Goal: Task Accomplishment & Management: Manage account settings

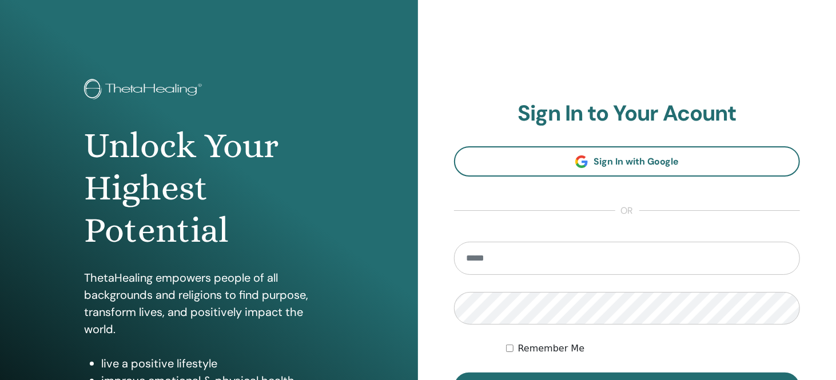
click at [529, 257] on input "email" at bounding box center [627, 258] width 346 height 33
type input "**********"
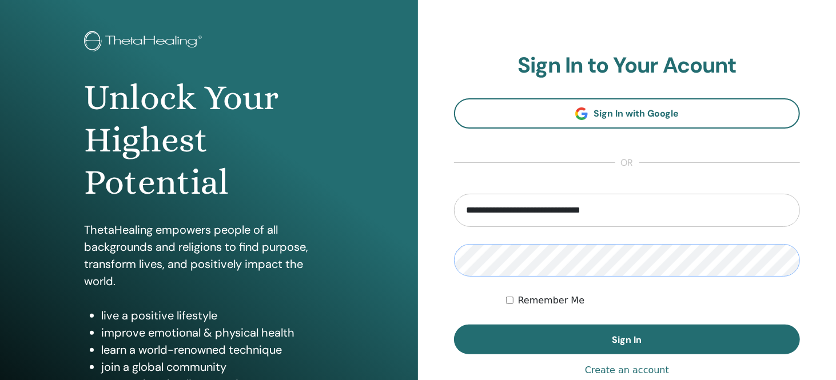
scroll to position [169, 0]
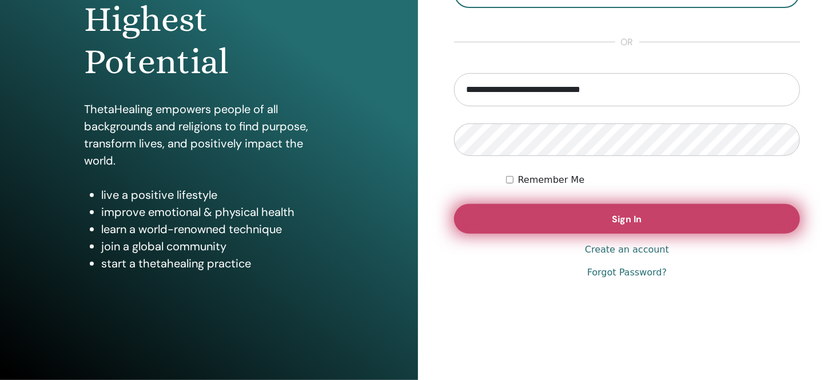
click at [634, 216] on span "Sign In" at bounding box center [628, 219] width 30 height 12
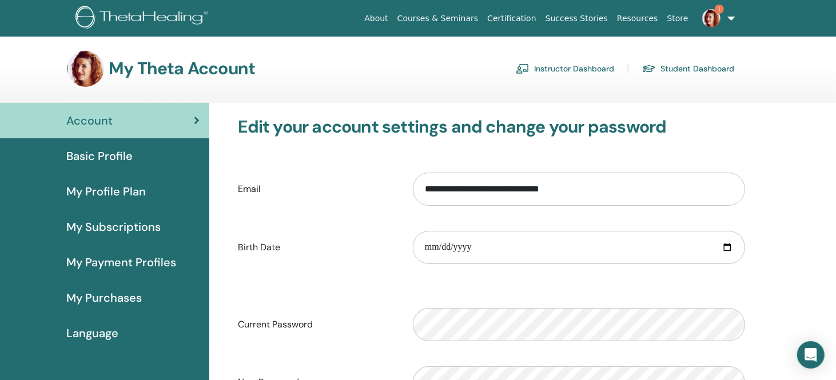
click at [710, 65] on link "Student Dashboard" at bounding box center [688, 68] width 92 height 18
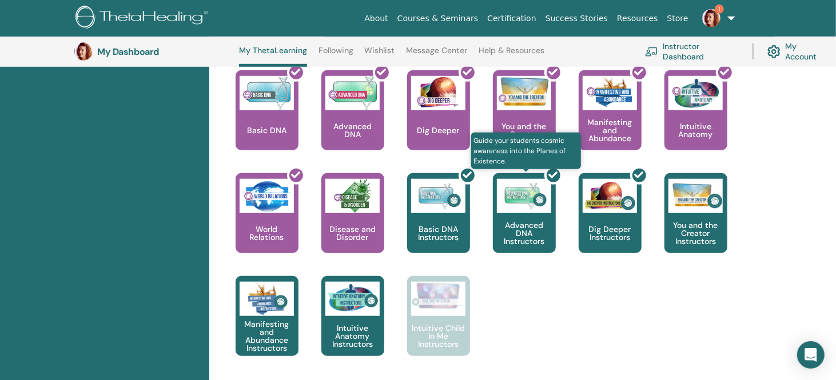
scroll to position [431, 0]
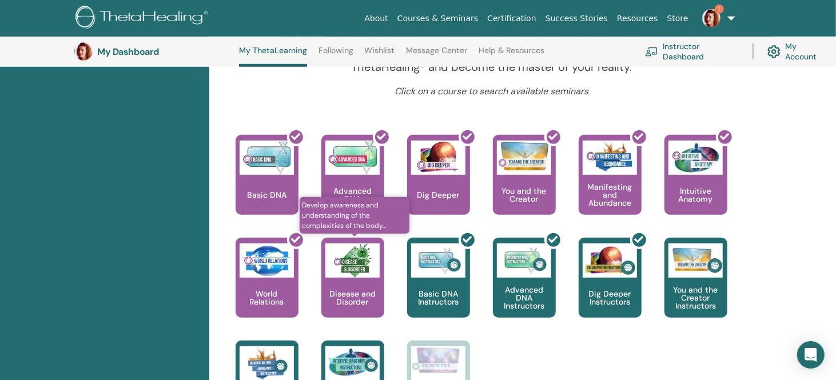
click at [362, 268] on img at bounding box center [352, 261] width 54 height 34
click at [362, 252] on img at bounding box center [352, 261] width 54 height 34
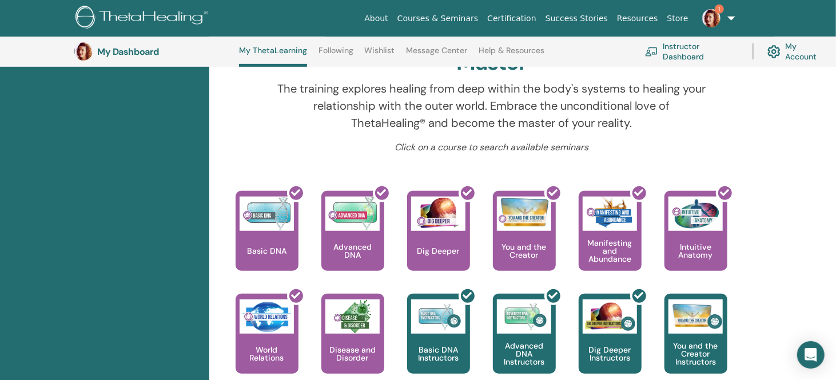
scroll to position [373, 0]
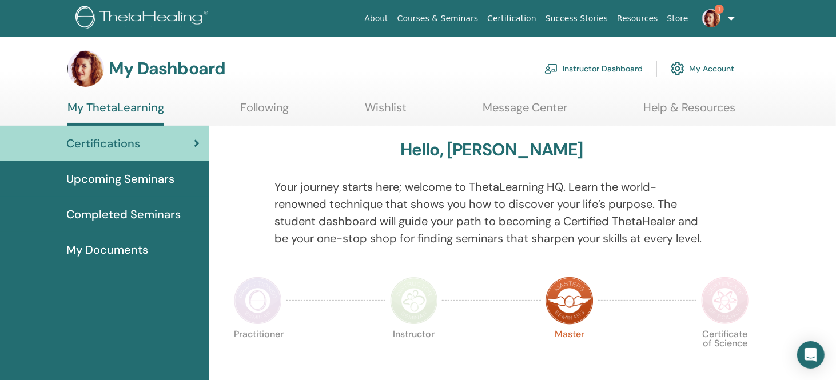
click at [145, 175] on span "Upcoming Seminars" at bounding box center [120, 178] width 108 height 17
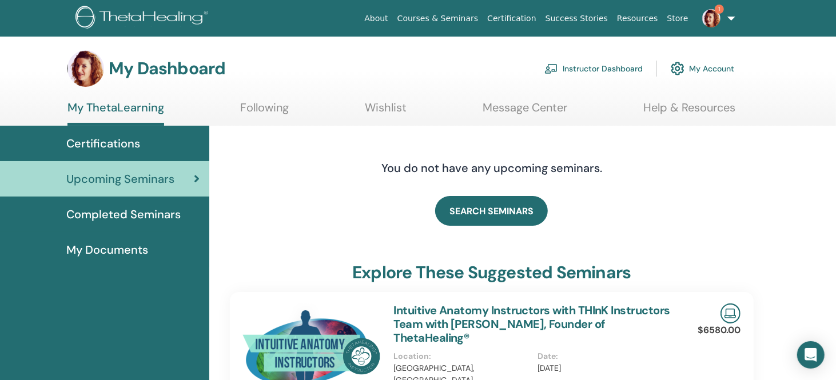
click at [113, 210] on span "Completed Seminars" at bounding box center [123, 214] width 114 height 17
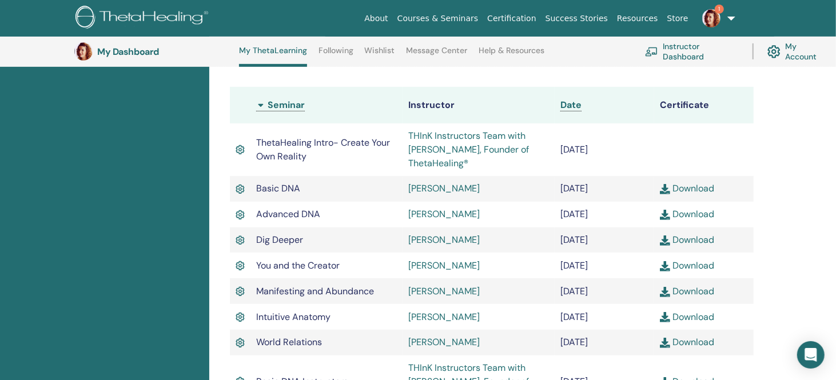
scroll to position [316, 0]
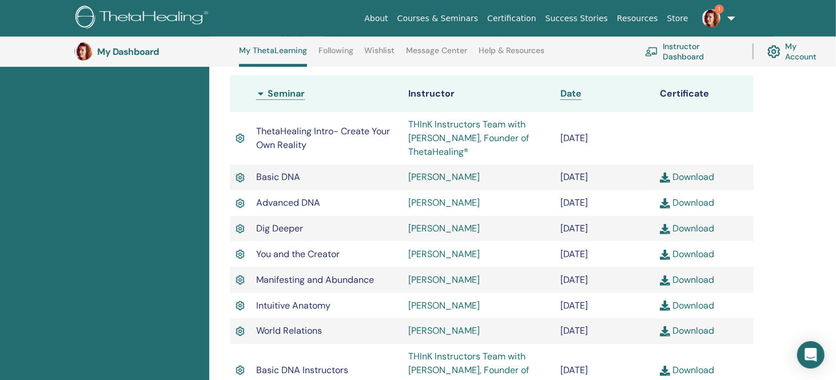
click at [698, 177] on link "Download" at bounding box center [687, 177] width 54 height 12
click at [689, 200] on link "Download" at bounding box center [687, 203] width 54 height 12
click at [686, 228] on link "Download" at bounding box center [687, 228] width 54 height 12
click at [698, 255] on link "Download" at bounding box center [687, 254] width 54 height 12
click at [691, 281] on link "Download" at bounding box center [687, 280] width 54 height 12
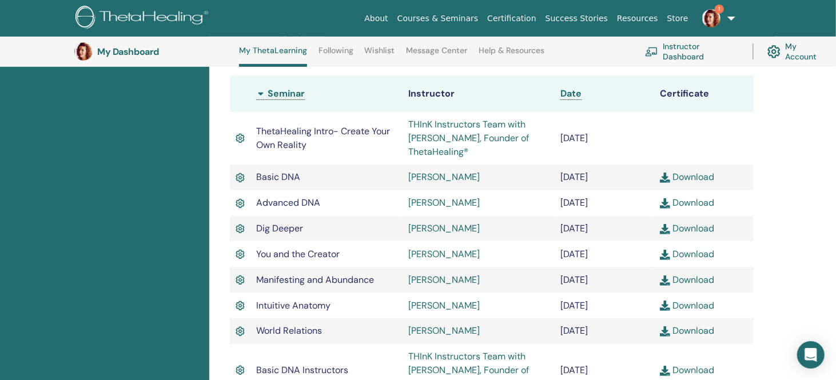
click at [693, 309] on link "Download" at bounding box center [687, 306] width 54 height 12
click at [698, 335] on link "Download" at bounding box center [687, 331] width 54 height 12
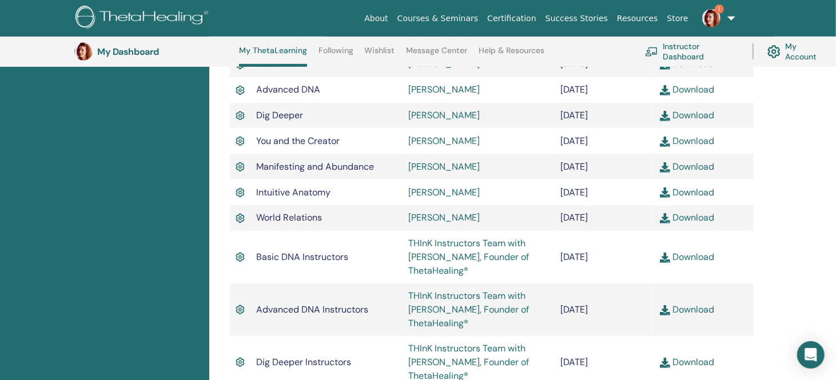
scroll to position [431, 0]
click at [696, 260] on link "Download" at bounding box center [687, 256] width 54 height 12
click at [696, 312] on link "Download" at bounding box center [687, 309] width 54 height 12
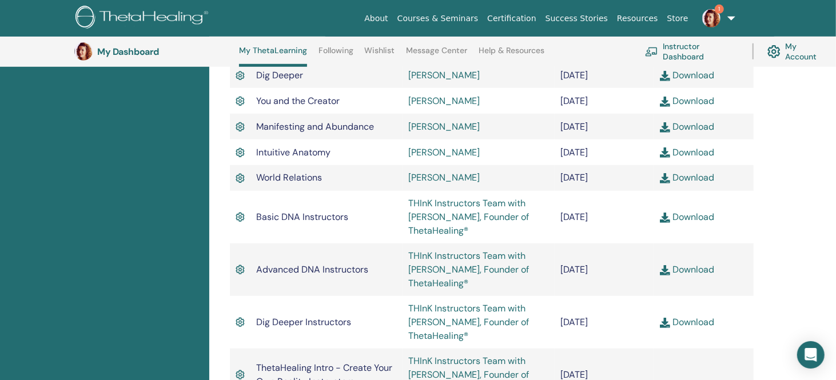
scroll to position [545, 0]
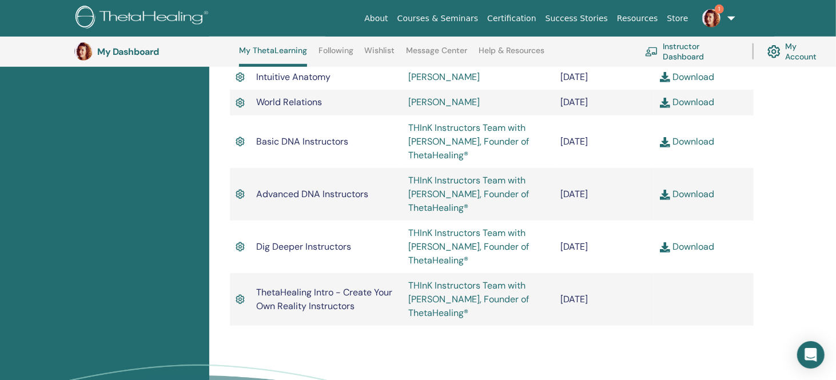
click at [696, 249] on link "Download" at bounding box center [687, 247] width 54 height 12
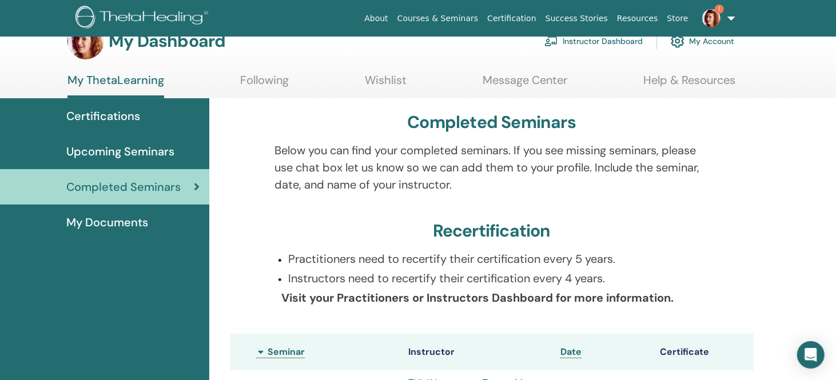
scroll to position [0, 0]
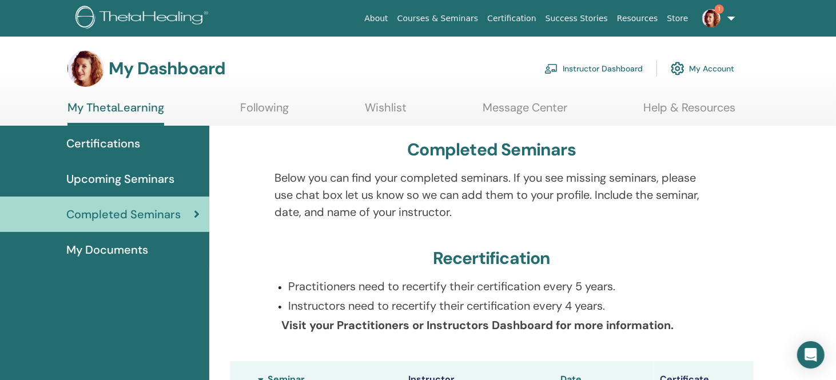
click at [149, 180] on span "Upcoming Seminars" at bounding box center [120, 178] width 108 height 17
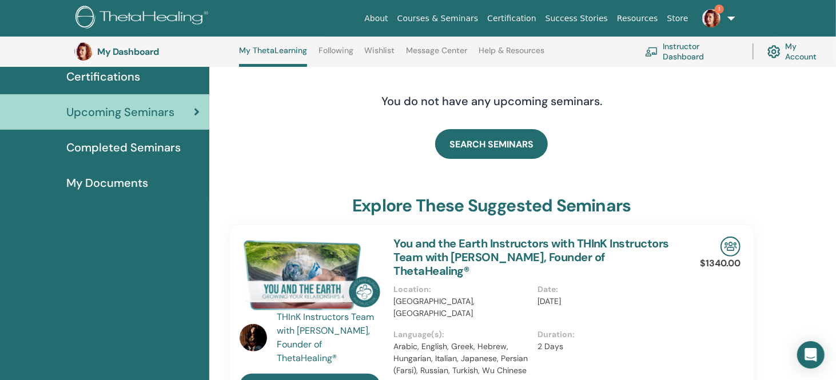
scroll to position [87, 0]
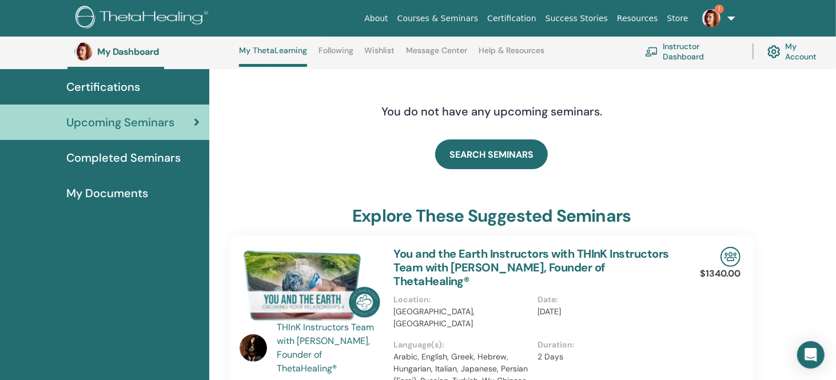
click at [121, 194] on span "My Documents" at bounding box center [107, 193] width 82 height 17
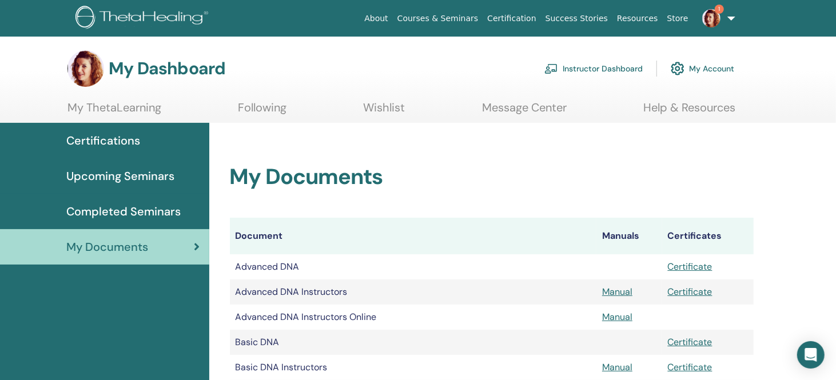
click at [116, 144] on span "Certifications" at bounding box center [103, 140] width 74 height 17
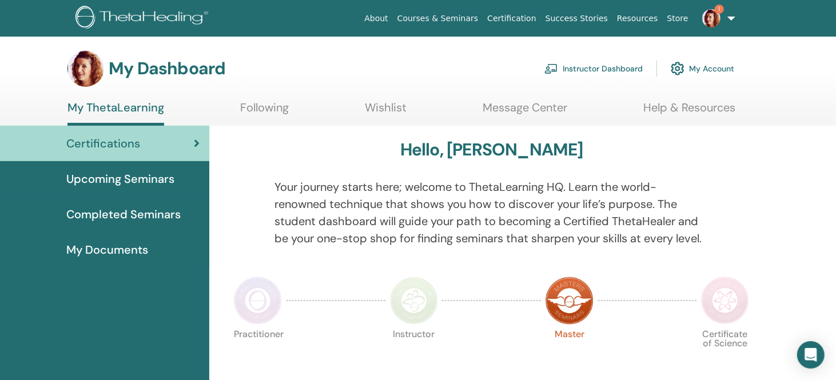
click at [604, 71] on link "Instructor Dashboard" at bounding box center [594, 68] width 98 height 25
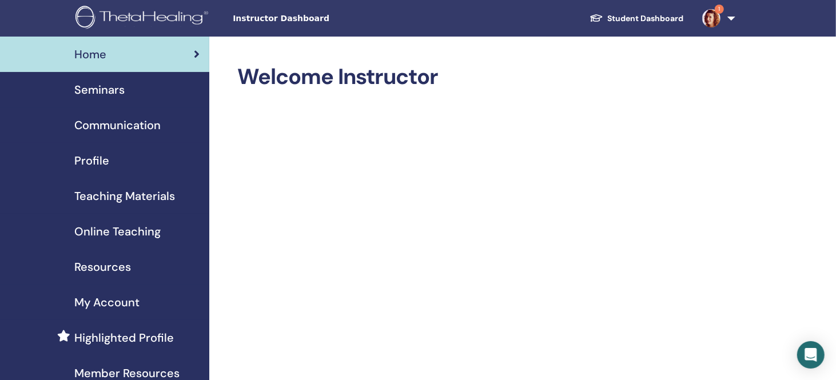
click at [110, 89] on span "Seminars" at bounding box center [99, 89] width 50 height 17
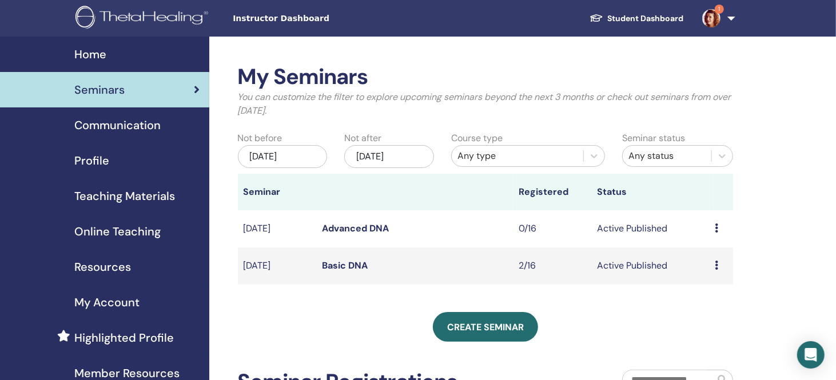
click at [355, 266] on link "Basic DNA" at bounding box center [345, 266] width 46 height 12
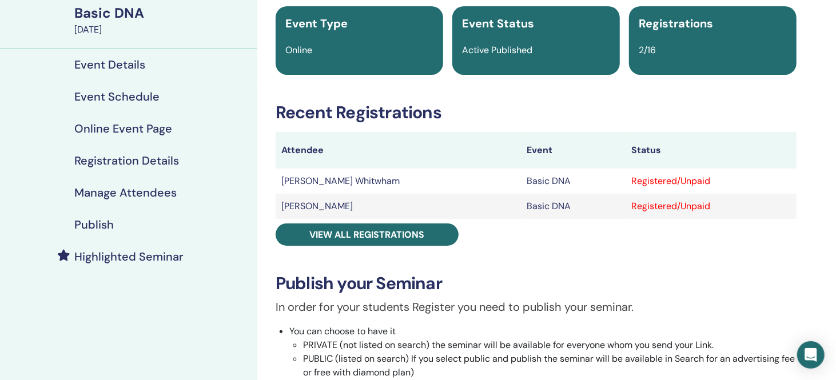
scroll to position [114, 0]
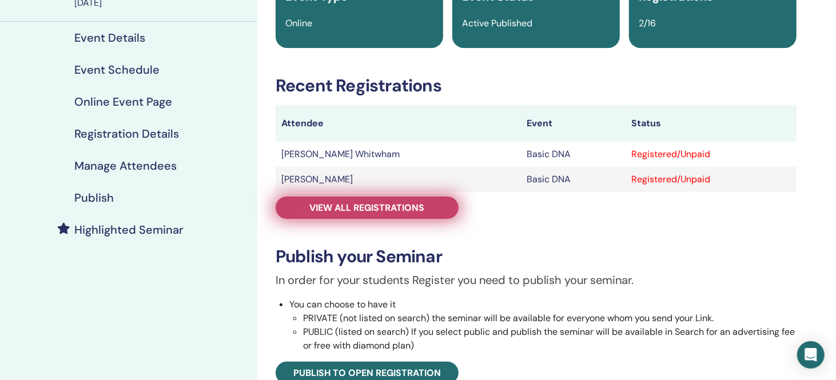
click at [375, 208] on span "View all registrations" at bounding box center [367, 208] width 115 height 12
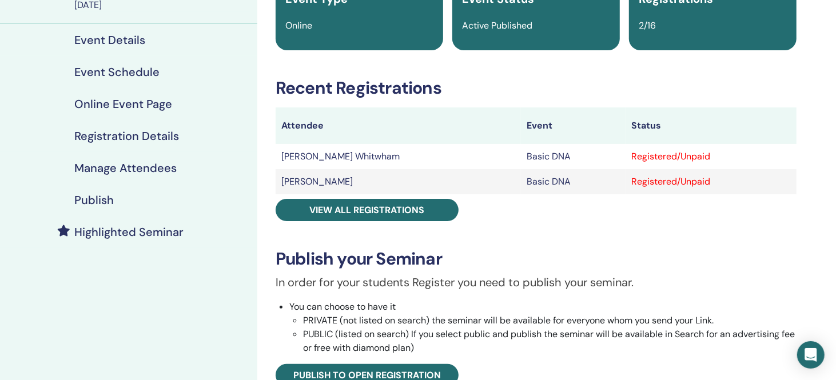
scroll to position [114, 0]
